Goal: Information Seeking & Learning: Find specific fact

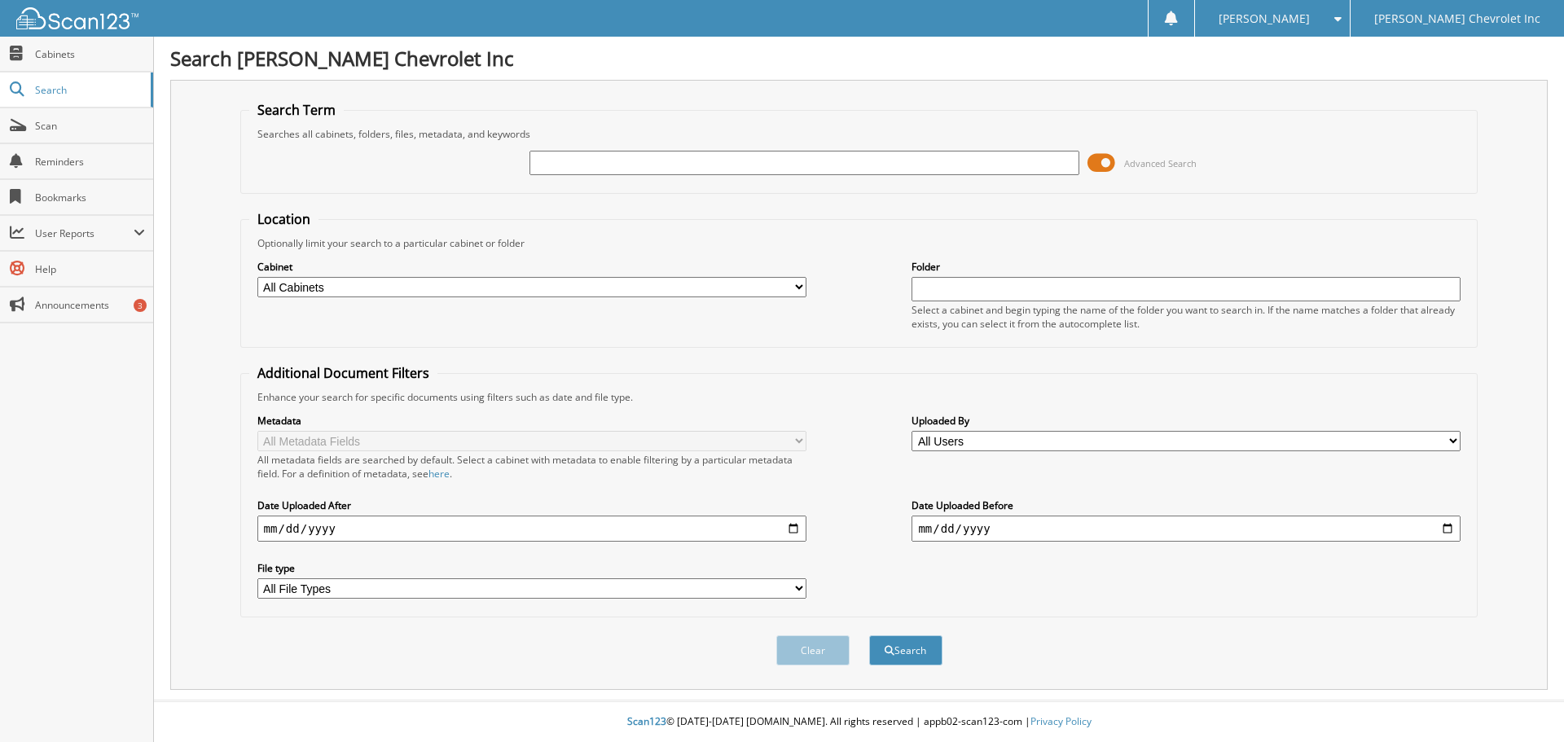
click at [1104, 163] on span at bounding box center [1101, 163] width 28 height 24
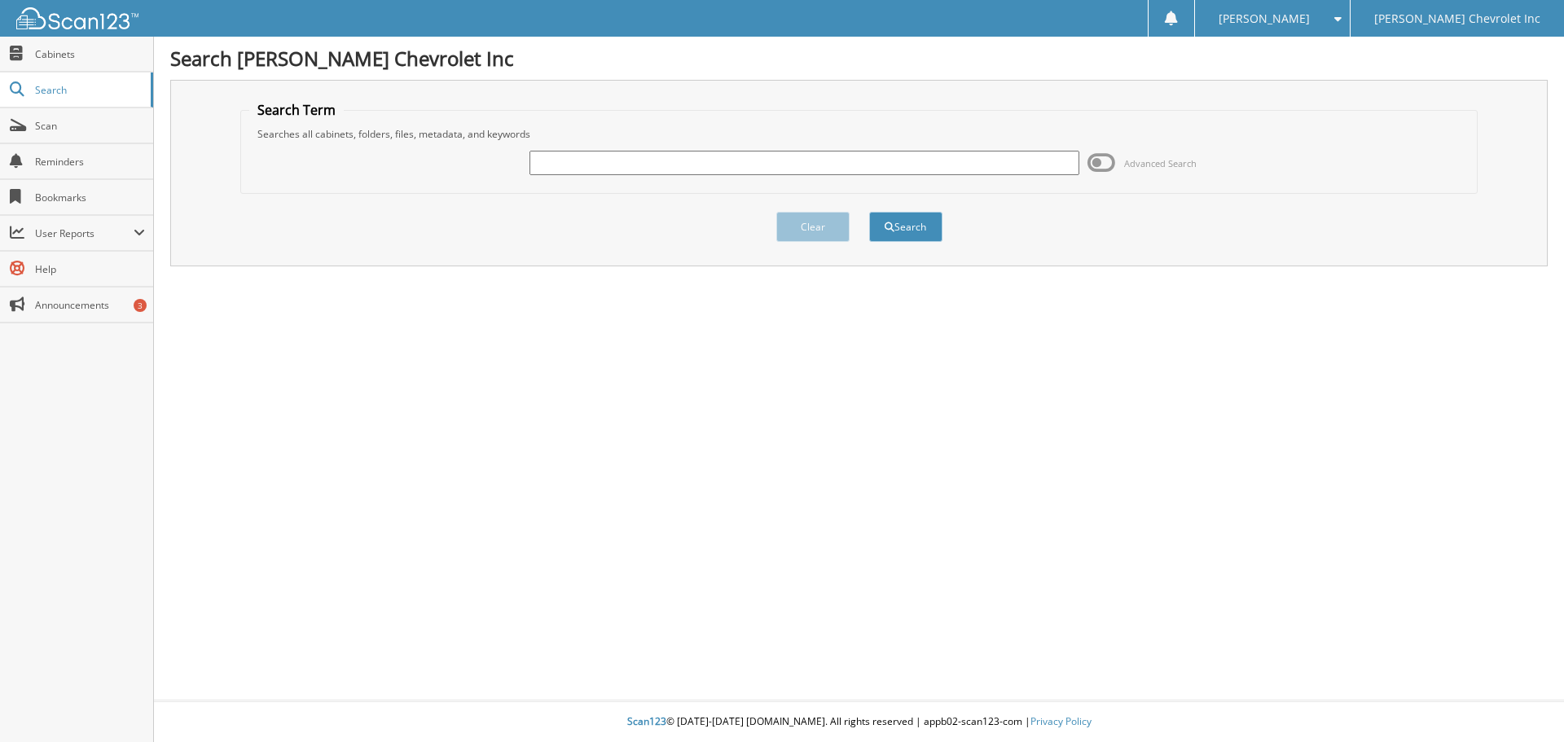
click at [740, 165] on input "text" at bounding box center [803, 163] width 549 height 24
type input "johnny cody"
click at [895, 235] on button "Search" at bounding box center [905, 227] width 73 height 30
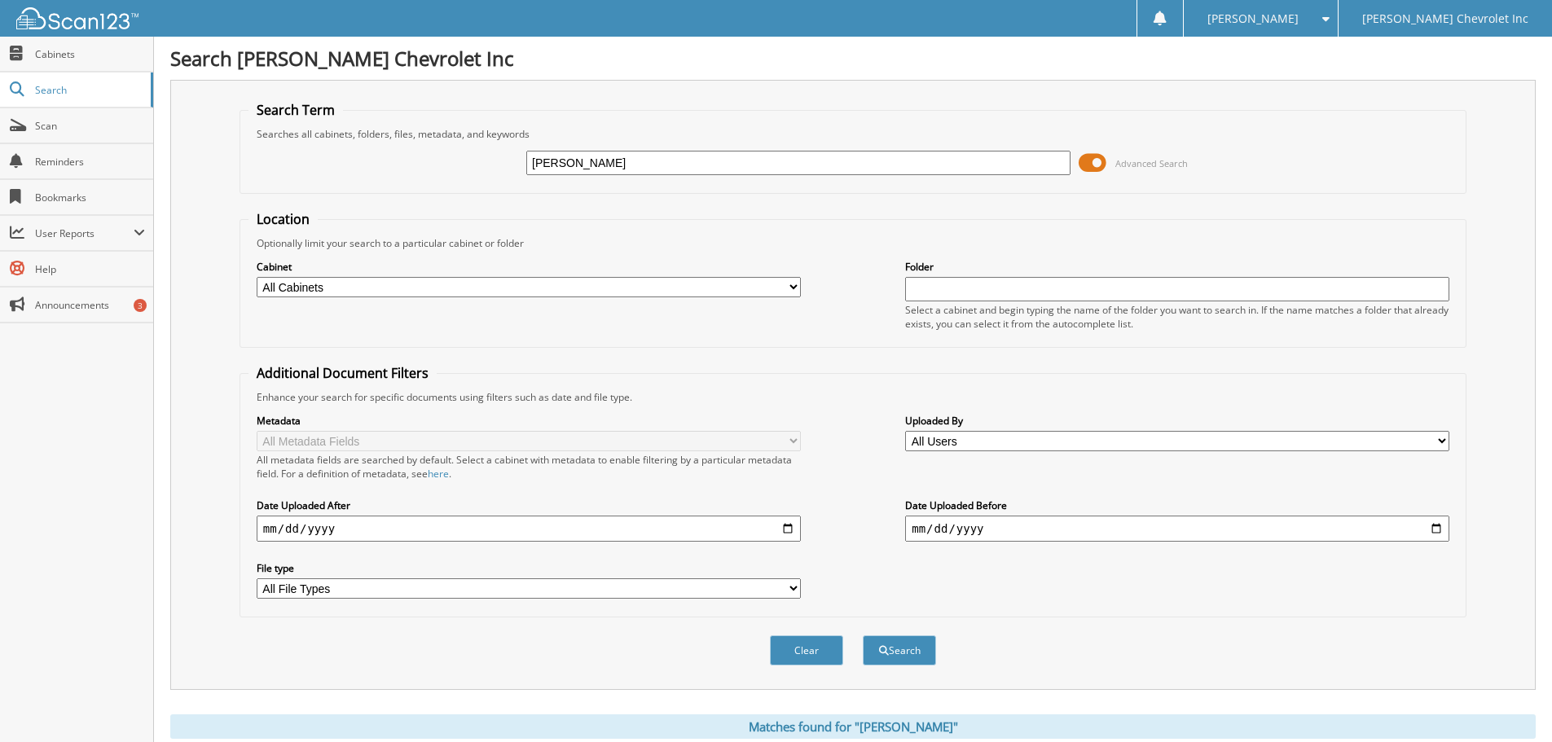
click at [1099, 162] on span at bounding box center [1092, 163] width 28 height 24
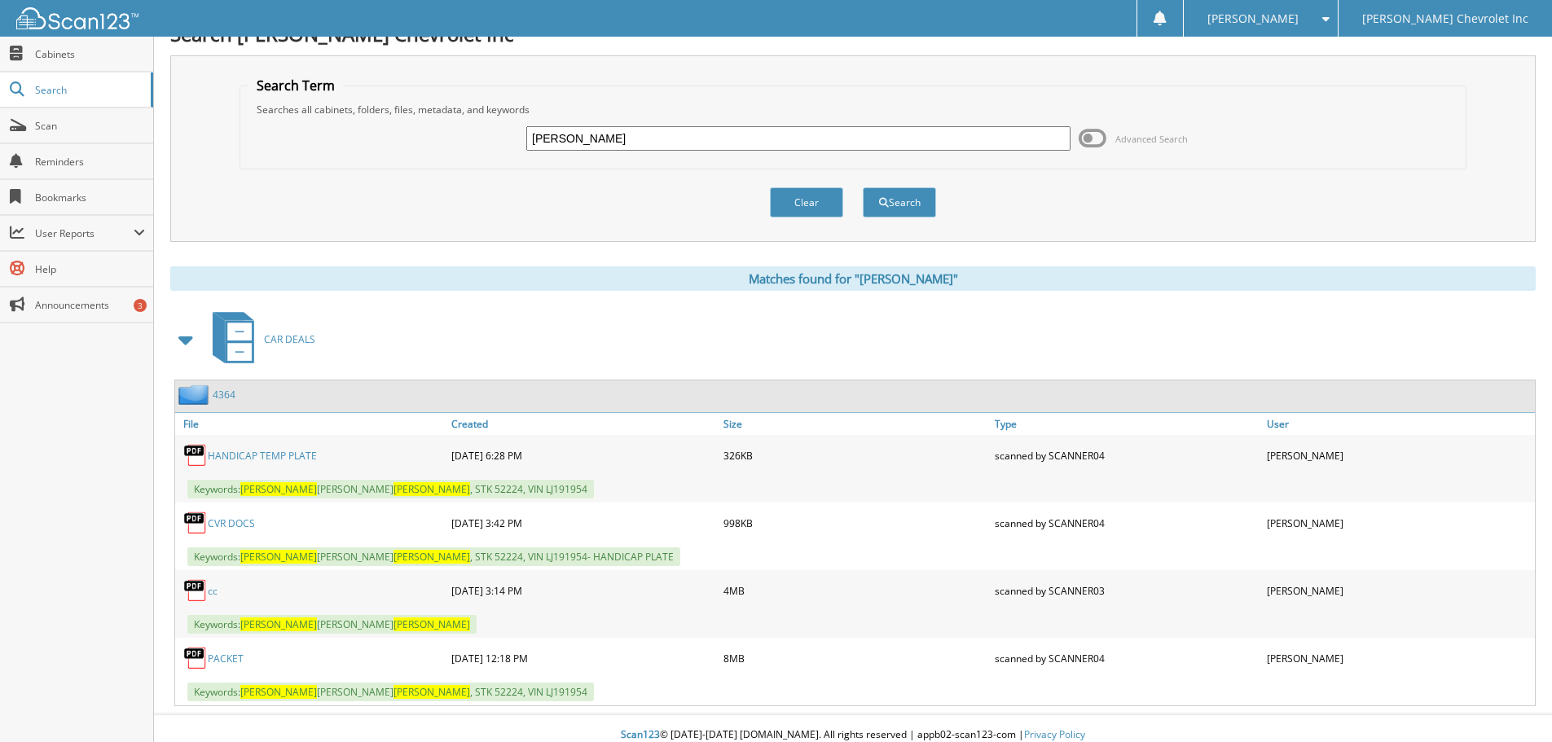
scroll to position [37, 0]
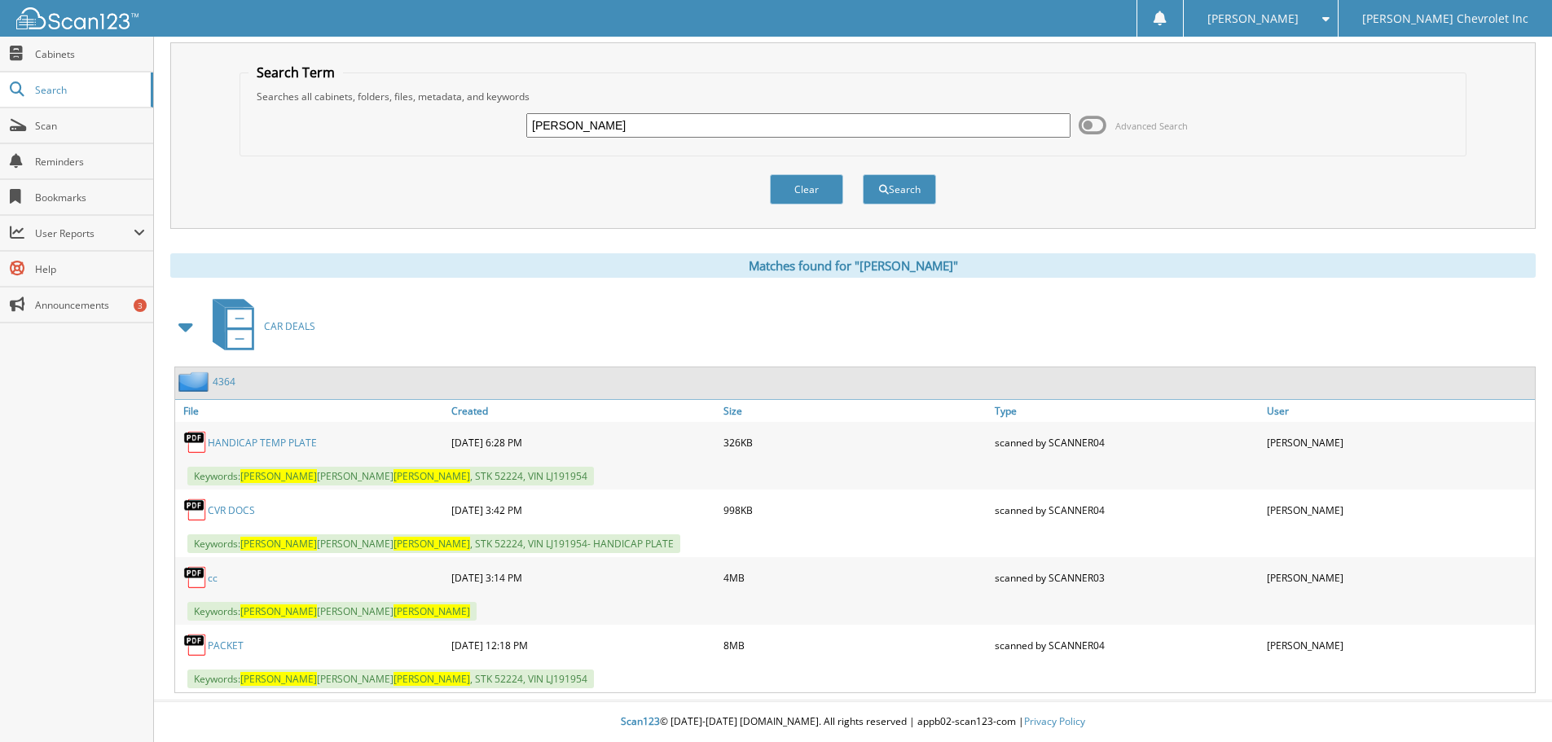
click at [234, 643] on link "PACKET" at bounding box center [226, 646] width 36 height 14
click at [213, 578] on link "cc" at bounding box center [213, 578] width 10 height 14
click at [569, 130] on input "johnny cody" at bounding box center [798, 125] width 544 height 24
type input "[PERSON_NAME]"
click at [901, 191] on button "Search" at bounding box center [899, 189] width 73 height 30
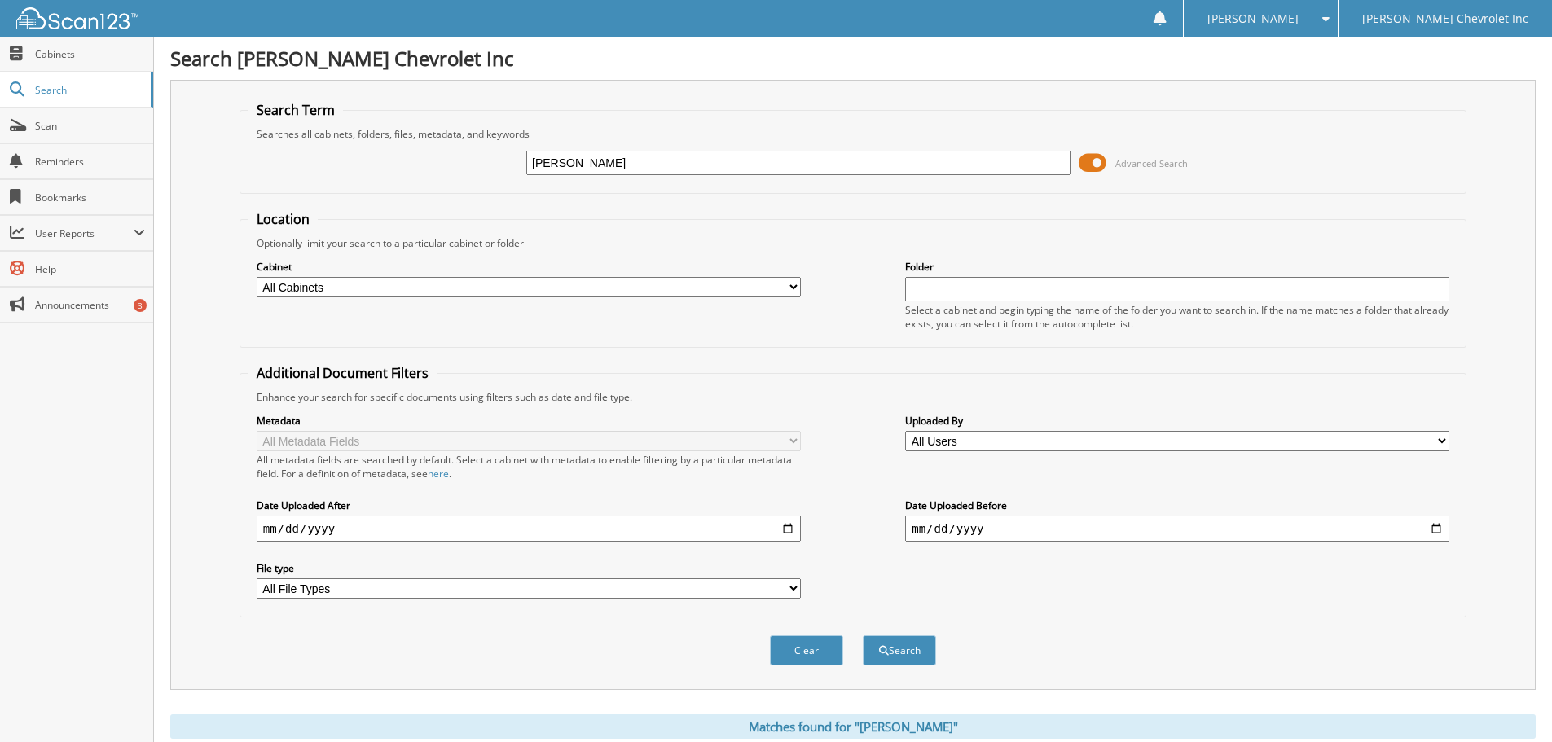
click at [1087, 161] on span at bounding box center [1092, 163] width 28 height 24
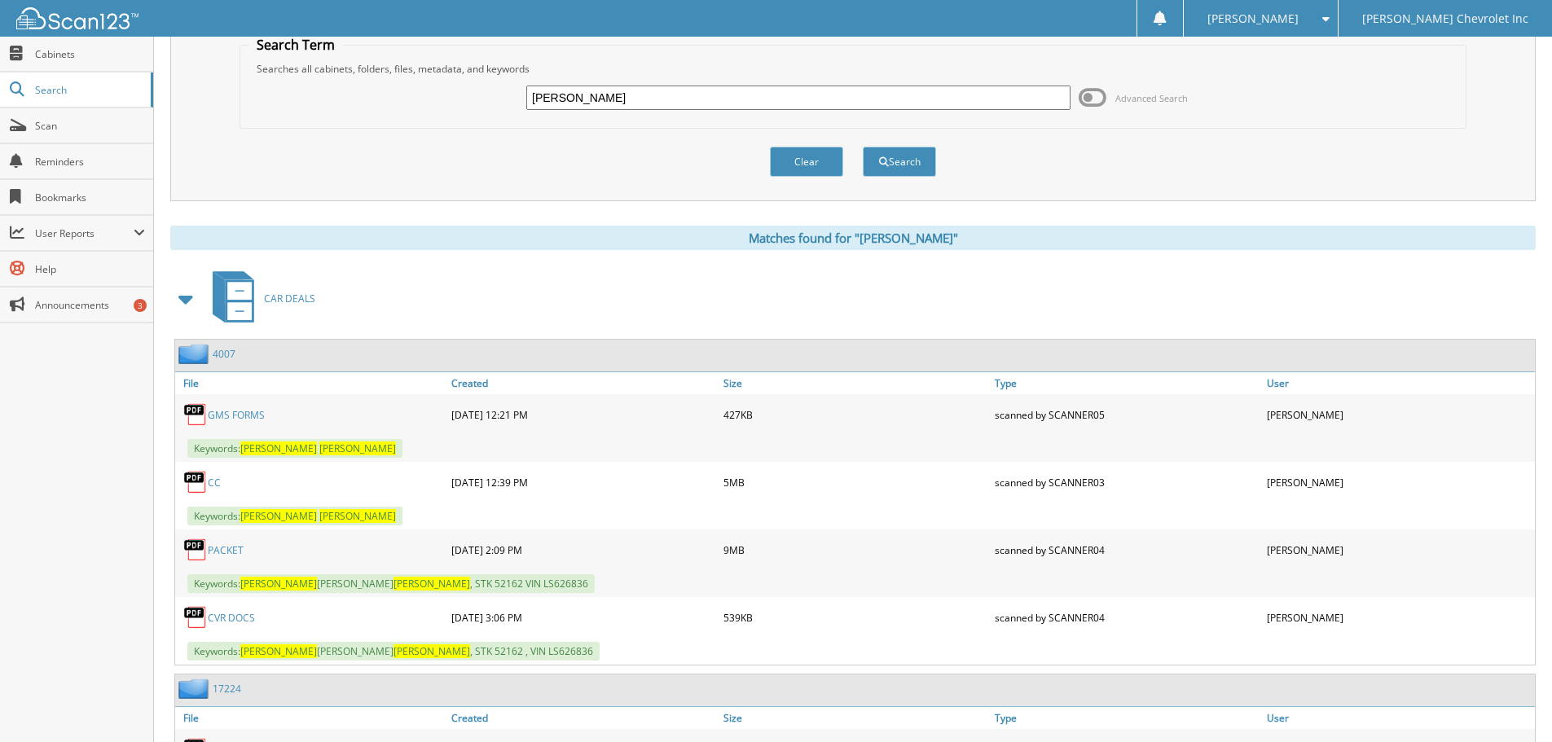
scroll to position [163, 0]
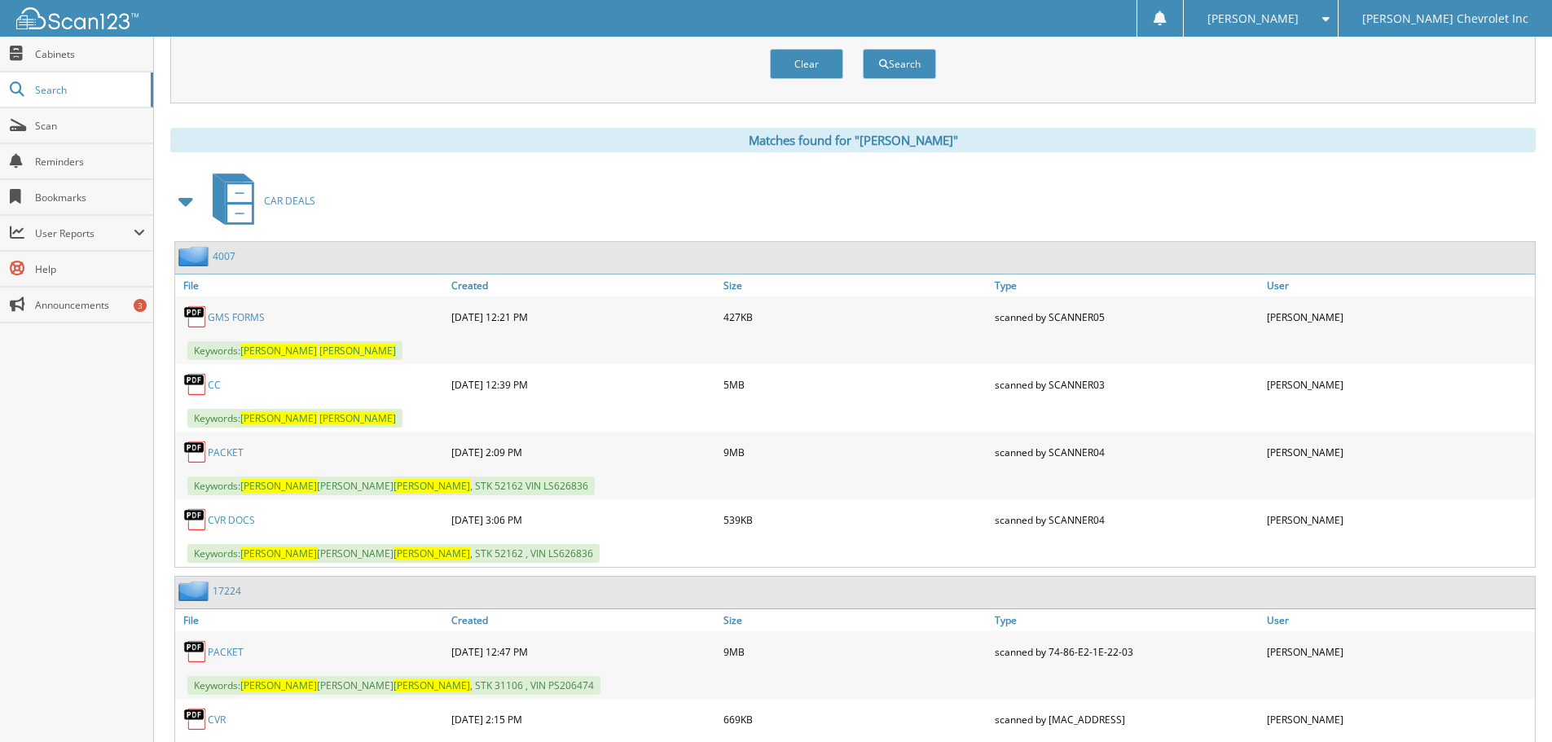
click at [252, 318] on link "GMS FORMS" at bounding box center [236, 317] width 57 height 14
click at [219, 456] on link "PACKET" at bounding box center [226, 453] width 36 height 14
